Goal: Transaction & Acquisition: Purchase product/service

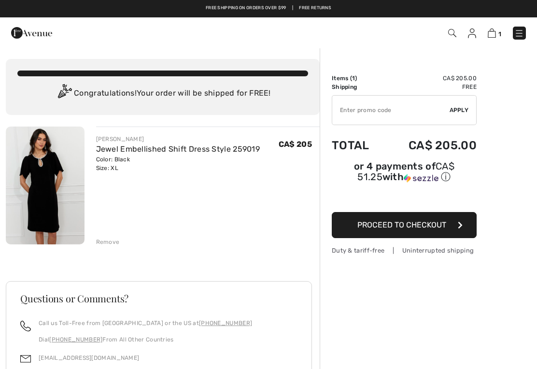
click at [50, 197] on img at bounding box center [45, 186] width 79 height 118
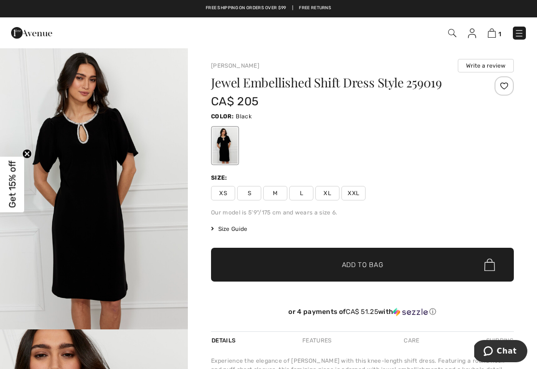
click at [303, 194] on span "L" at bounding box center [301, 193] width 24 height 14
click at [373, 267] on span "Add to Bag" at bounding box center [363, 265] width 42 height 10
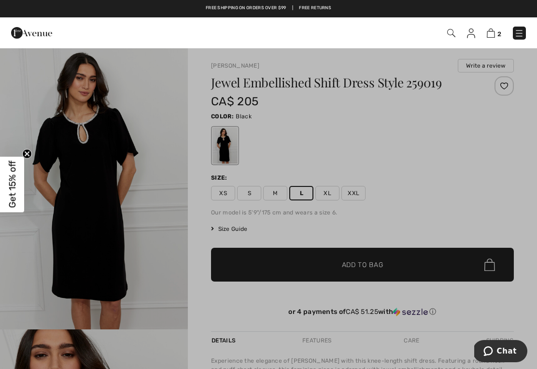
click at [523, 31] on img at bounding box center [519, 33] width 10 height 10
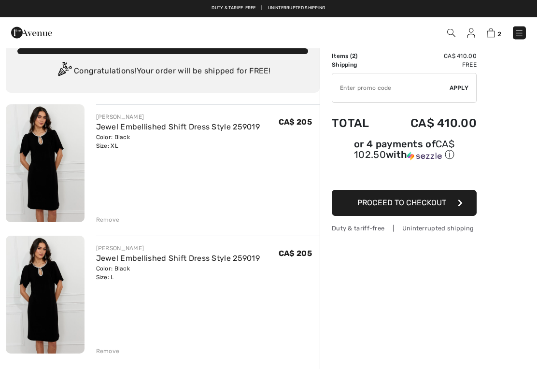
scroll to position [17, 0]
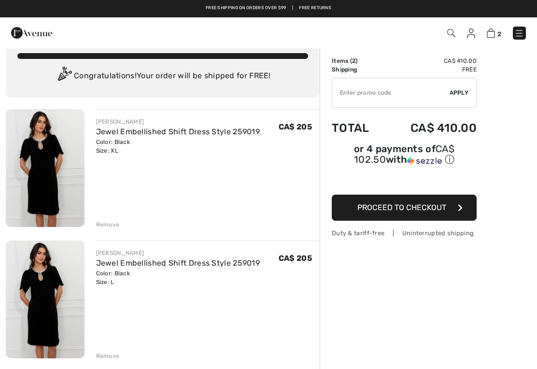
click at [110, 225] on div "Remove" at bounding box center [108, 224] width 24 height 9
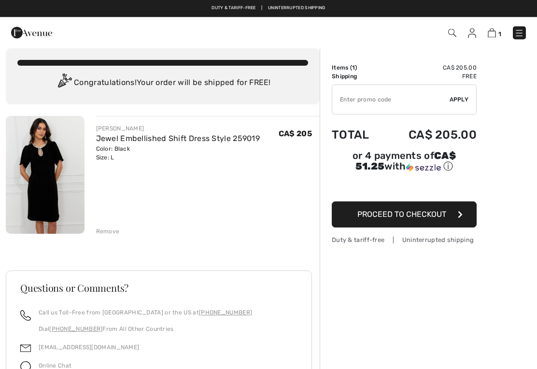
scroll to position [0, 0]
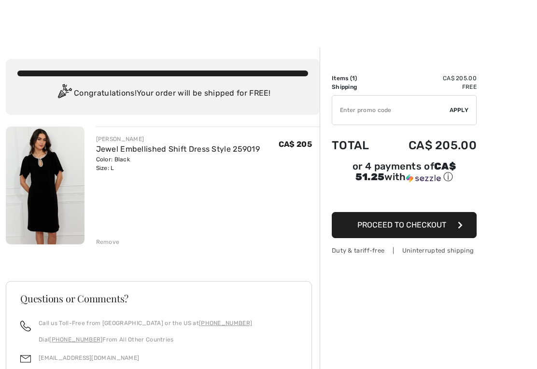
click at [407, 226] on span "Proceed to Checkout" at bounding box center [401, 224] width 89 height 9
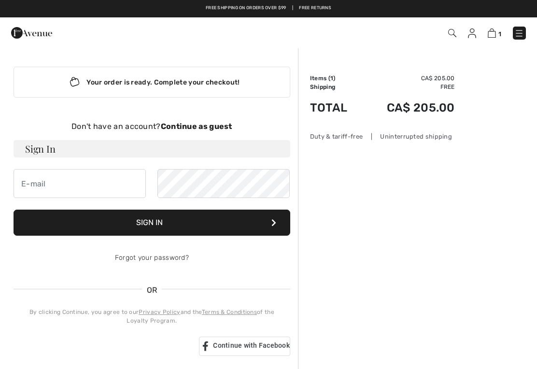
click at [200, 125] on strong "Continue as guest" at bounding box center [196, 126] width 71 height 9
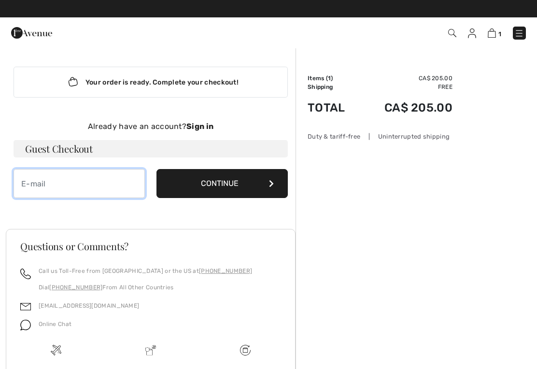
click at [40, 185] on input "email" at bounding box center [79, 183] width 131 height 29
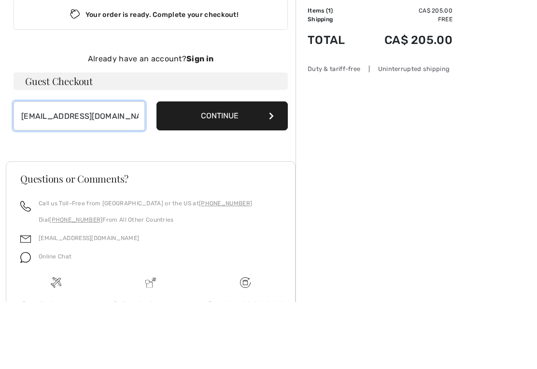
type input "[EMAIL_ADDRESS][DOMAIN_NAME]"
click at [230, 169] on button "Continue" at bounding box center [221, 183] width 131 height 29
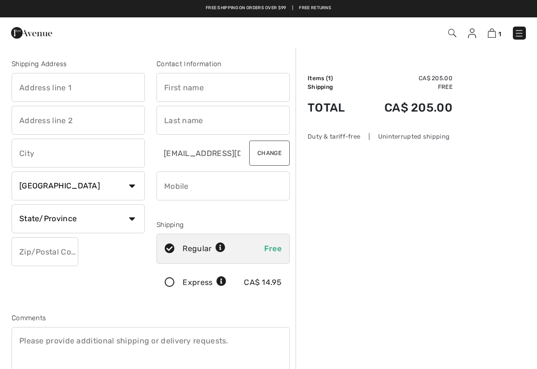
click at [31, 85] on input "text" at bounding box center [78, 87] width 133 height 29
type input "[STREET_ADDRESS]"
click at [33, 127] on input "text" at bounding box center [78, 120] width 133 height 29
click at [31, 156] on input "text" at bounding box center [78, 153] width 133 height 29
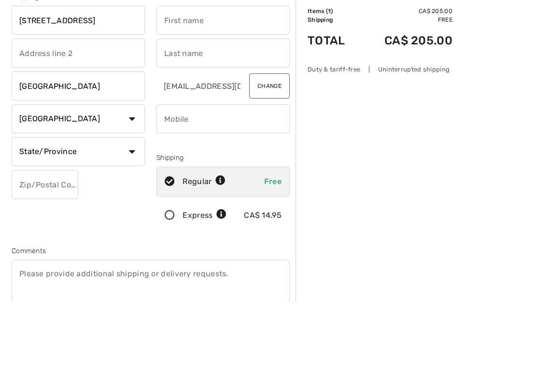
type input "Port Caledonia"
click at [135, 204] on select "State/Province Alberta British Columbia Manitoba New Brunswick Newfoundland and…" at bounding box center [78, 218] width 133 height 29
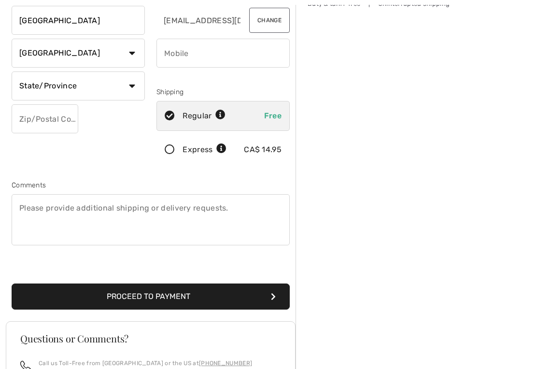
select select "NS"
click at [30, 117] on input "text" at bounding box center [45, 118] width 67 height 29
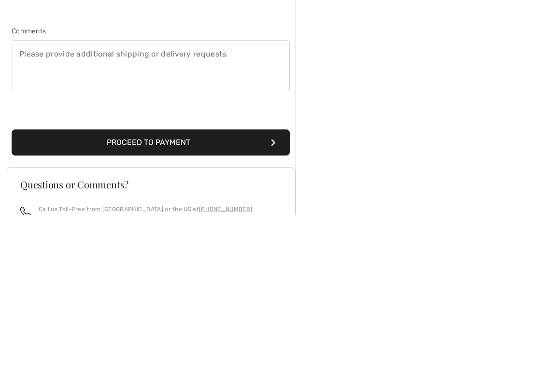
type input "B1A6V8"
click at [159, 283] on button "Proceed to Payment" at bounding box center [151, 296] width 278 height 26
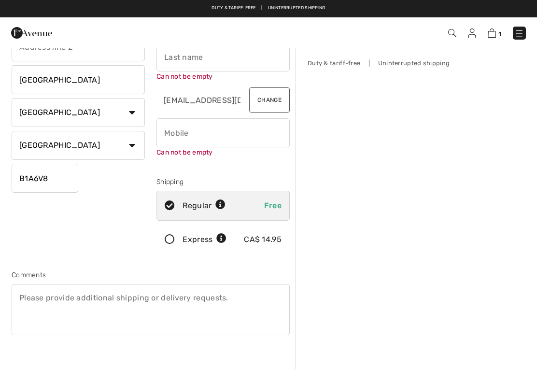
scroll to position [3, 0]
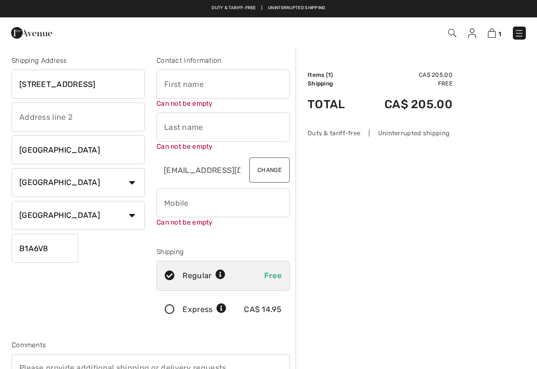
click at [179, 86] on input "text" at bounding box center [222, 84] width 133 height 29
type input "Sheila"
click at [175, 128] on input "text" at bounding box center [222, 127] width 133 height 29
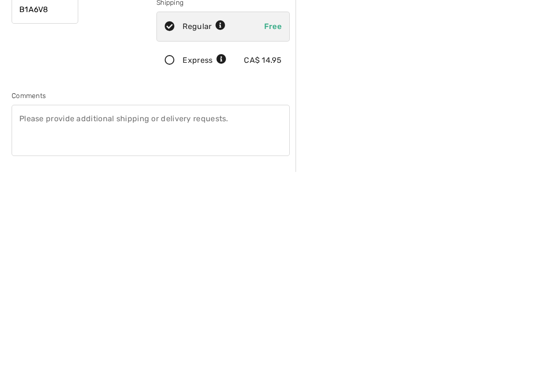
scroll to position [45, 0]
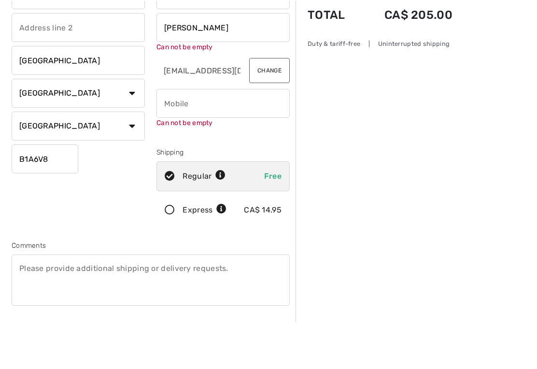
type input "McKinnon"
click at [177, 136] on div "Can not be empty" at bounding box center [222, 155] width 133 height 39
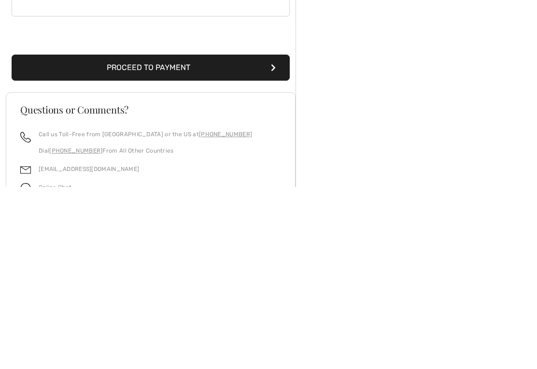
scroll to position [191, 0]
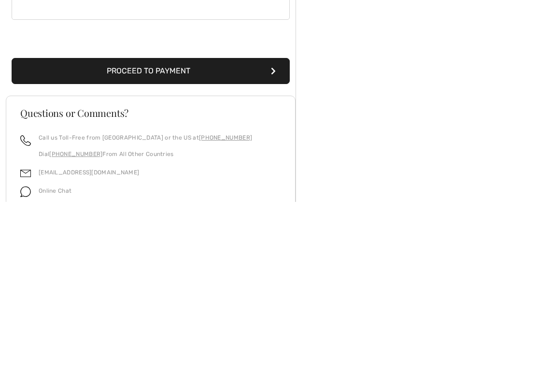
type input "9025654380"
click at [151, 226] on button "Proceed to Payment" at bounding box center [151, 239] width 278 height 26
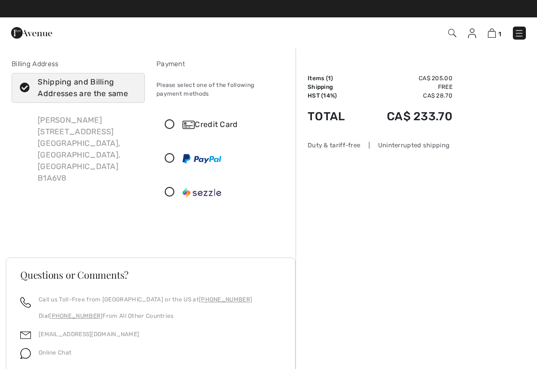
click at [170, 161] on icon at bounding box center [170, 159] width 26 height 10
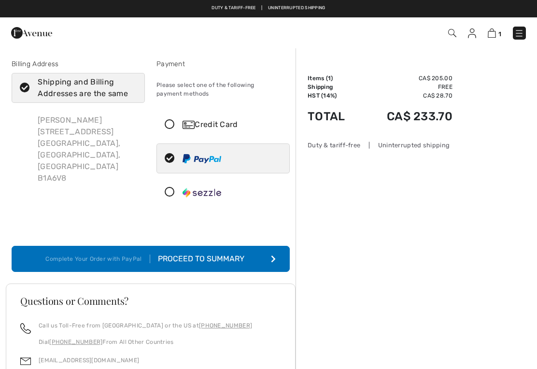
click at [212, 257] on div "Proceed to Summary" at bounding box center [203, 259] width 106 height 12
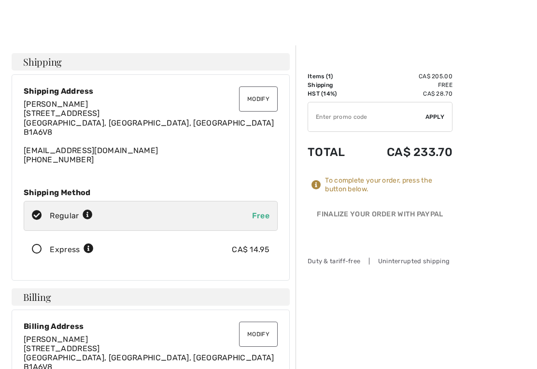
scroll to position [3, 0]
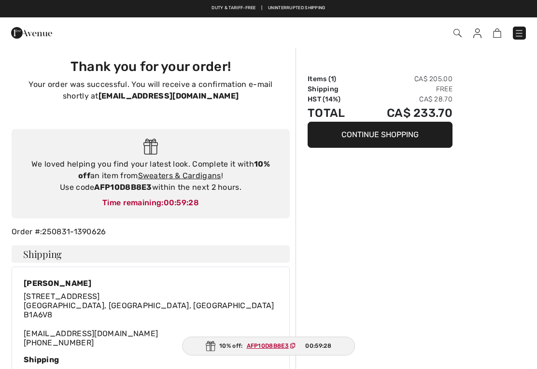
checkbox input "true"
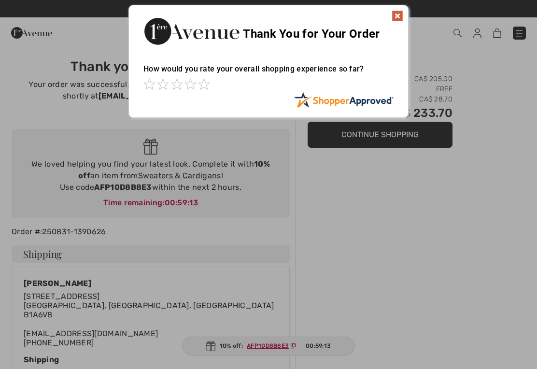
click at [402, 15] on img at bounding box center [398, 16] width 12 height 12
